Goal: Find specific page/section: Find specific page/section

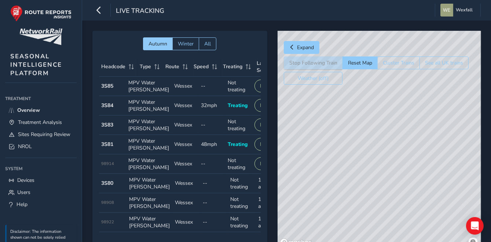
click at [382, 112] on div "© Mapbox © OpenStreetMap Improve this map" at bounding box center [379, 140] width 203 height 218
click at [382, 113] on div "© Mapbox © OpenStreetMap Improve this map" at bounding box center [379, 140] width 203 height 218
click at [376, 111] on div "© Mapbox © OpenStreetMap Improve this map" at bounding box center [379, 140] width 203 height 218
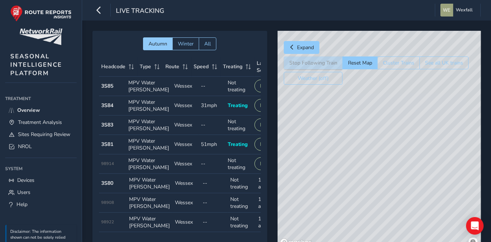
click at [373, 112] on div "© Mapbox © OpenStreetMap Improve this map" at bounding box center [379, 140] width 203 height 218
drag, startPoint x: 341, startPoint y: 139, endPoint x: 357, endPoint y: 237, distance: 99.5
click at [357, 237] on div "© Mapbox © OpenStreetMap Improve this map © Maxar" at bounding box center [379, 140] width 203 height 218
drag, startPoint x: 307, startPoint y: 209, endPoint x: 460, endPoint y: 231, distance: 154.2
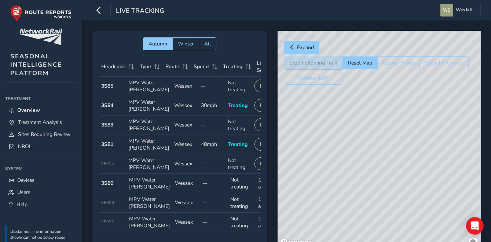
click at [460, 231] on div "© Mapbox © OpenStreetMap Improve this map © Maxar" at bounding box center [379, 140] width 203 height 218
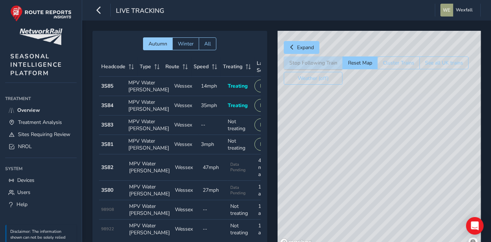
drag, startPoint x: 428, startPoint y: 131, endPoint x: 318, endPoint y: 215, distance: 138.3
click at [318, 215] on div "© Mapbox © OpenStreetMap Improve this map" at bounding box center [379, 140] width 203 height 218
drag, startPoint x: 374, startPoint y: 161, endPoint x: 264, endPoint y: 205, distance: 118.3
click at [264, 205] on div "Autumn Winter All Headcode Type Route Speed Treating Last Seen Follow Train Hea…" at bounding box center [286, 145] width 388 height 228
drag, startPoint x: 407, startPoint y: 173, endPoint x: 332, endPoint y: 177, distance: 74.9
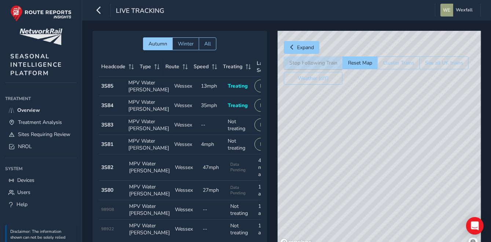
click at [332, 177] on div "© Mapbox © OpenStreetMap Improve this map" at bounding box center [379, 140] width 203 height 218
drag, startPoint x: 396, startPoint y: 158, endPoint x: 386, endPoint y: 165, distance: 11.9
click at [386, 165] on div "© Mapbox © OpenStreetMap Improve this map" at bounding box center [379, 140] width 203 height 218
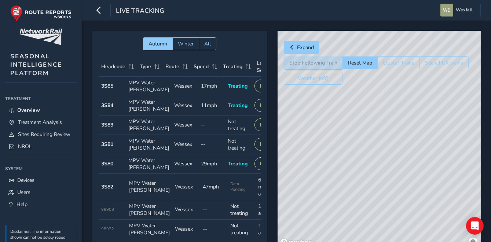
drag, startPoint x: 326, startPoint y: 198, endPoint x: 394, endPoint y: 138, distance: 89.9
click at [394, 138] on div "© Mapbox © OpenStreetMap Improve this map" at bounding box center [379, 140] width 203 height 218
drag, startPoint x: 358, startPoint y: 133, endPoint x: 374, endPoint y: 208, distance: 75.6
click at [374, 217] on div "© Mapbox © OpenStreetMap Improve this map" at bounding box center [379, 140] width 203 height 218
drag, startPoint x: 339, startPoint y: 117, endPoint x: 444, endPoint y: 254, distance: 172.9
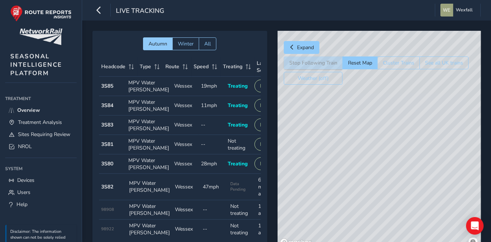
click at [444, 242] on html "Live Tracking Wexfall Colour Scheme: Dark Dim Light Logout Autumn Winter All He…" at bounding box center [245, 121] width 491 height 242
drag, startPoint x: 428, startPoint y: 183, endPoint x: 418, endPoint y: 253, distance: 70.8
click at [418, 242] on html "Live Tracking Wexfall Colour Scheme: Dark Dim Light Logout Autumn Winter All He…" at bounding box center [245, 121] width 491 height 242
drag, startPoint x: 395, startPoint y: 191, endPoint x: 361, endPoint y: 187, distance: 33.6
click at [361, 187] on div "© Mapbox © OpenStreetMap Improve this map © Maxar" at bounding box center [379, 140] width 203 height 218
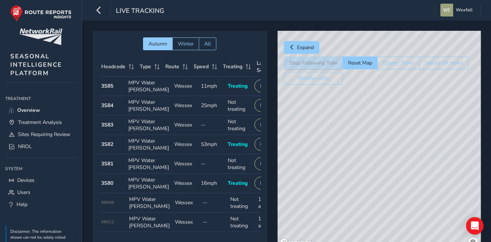
click at [243, 193] on td "Treating Treating" at bounding box center [238, 183] width 27 height 19
drag, startPoint x: 317, startPoint y: 156, endPoint x: 377, endPoint y: 117, distance: 71.2
click at [377, 117] on div "© Mapbox © OpenStreetMap Improve this map" at bounding box center [379, 140] width 203 height 218
drag, startPoint x: 330, startPoint y: 151, endPoint x: 289, endPoint y: 210, distance: 72.1
click at [289, 210] on div "© Mapbox © OpenStreetMap Improve this map" at bounding box center [379, 140] width 203 height 218
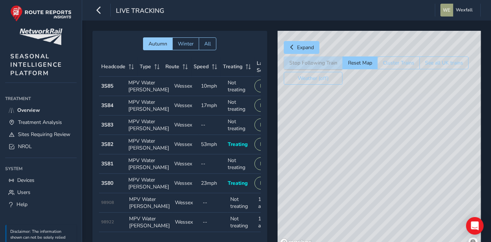
drag, startPoint x: 371, startPoint y: 150, endPoint x: 351, endPoint y: 160, distance: 22.6
click at [351, 160] on div "© Mapbox © OpenStreetMap Improve this map" at bounding box center [379, 140] width 203 height 218
drag, startPoint x: 337, startPoint y: 129, endPoint x: 339, endPoint y: 152, distance: 22.4
click at [339, 152] on div "© Mapbox © OpenStreetMap Improve this map" at bounding box center [379, 140] width 203 height 218
